Goal: Task Accomplishment & Management: Manage account settings

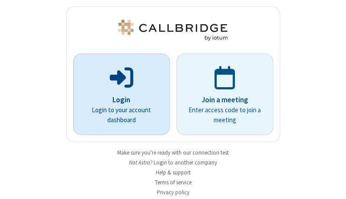
click at [118, 100] on p "Login" at bounding box center [121, 100] width 73 height 11
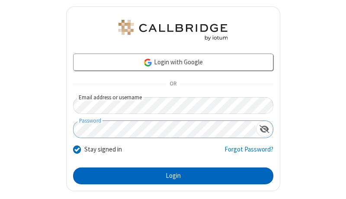
click at [169, 176] on button "Login" at bounding box center [173, 176] width 200 height 17
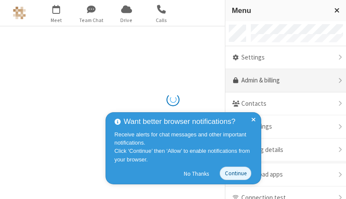
click at [282, 81] on link "Admin & billing" at bounding box center [285, 80] width 121 height 23
